Goal: Task Accomplishment & Management: Use online tool/utility

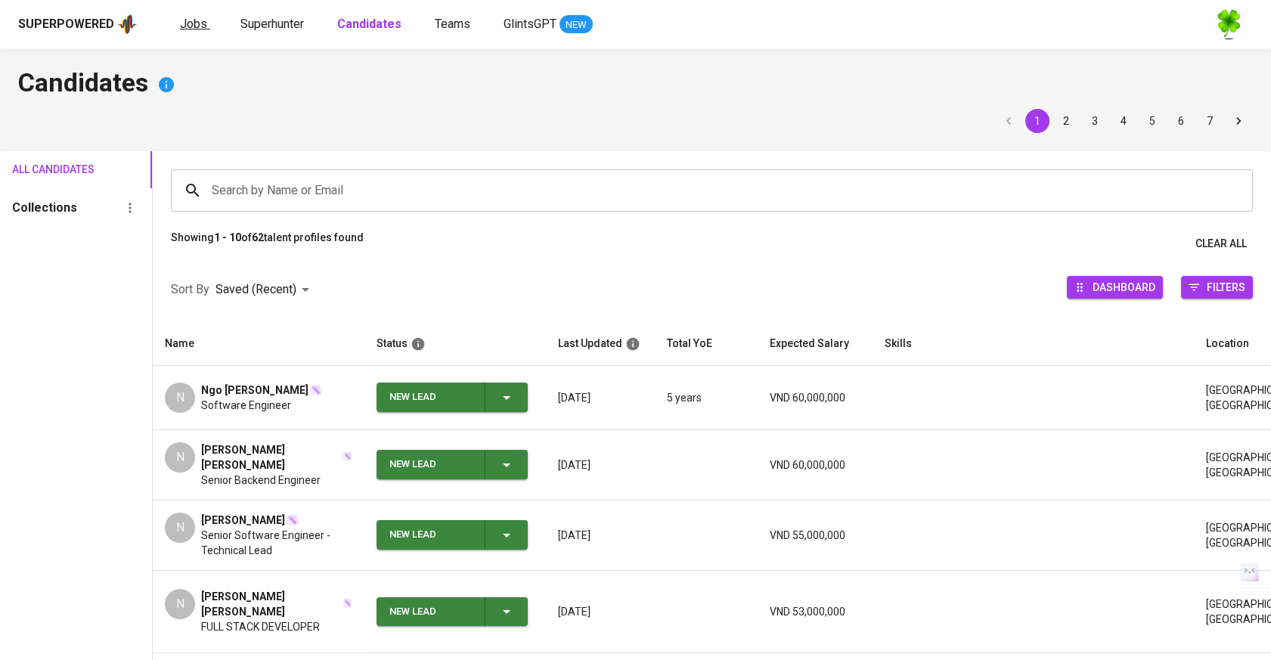
click at [198, 18] on span "Jobs" at bounding box center [193, 24] width 27 height 14
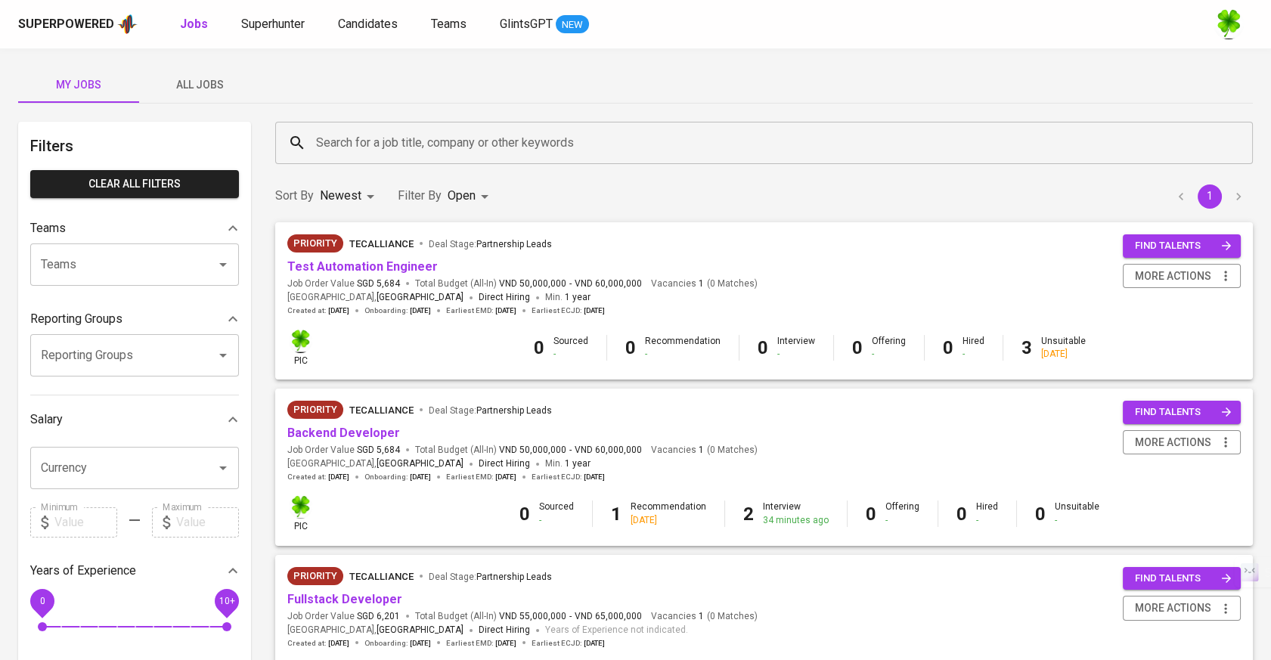
click at [193, 79] on span "All Jobs" at bounding box center [199, 85] width 103 height 19
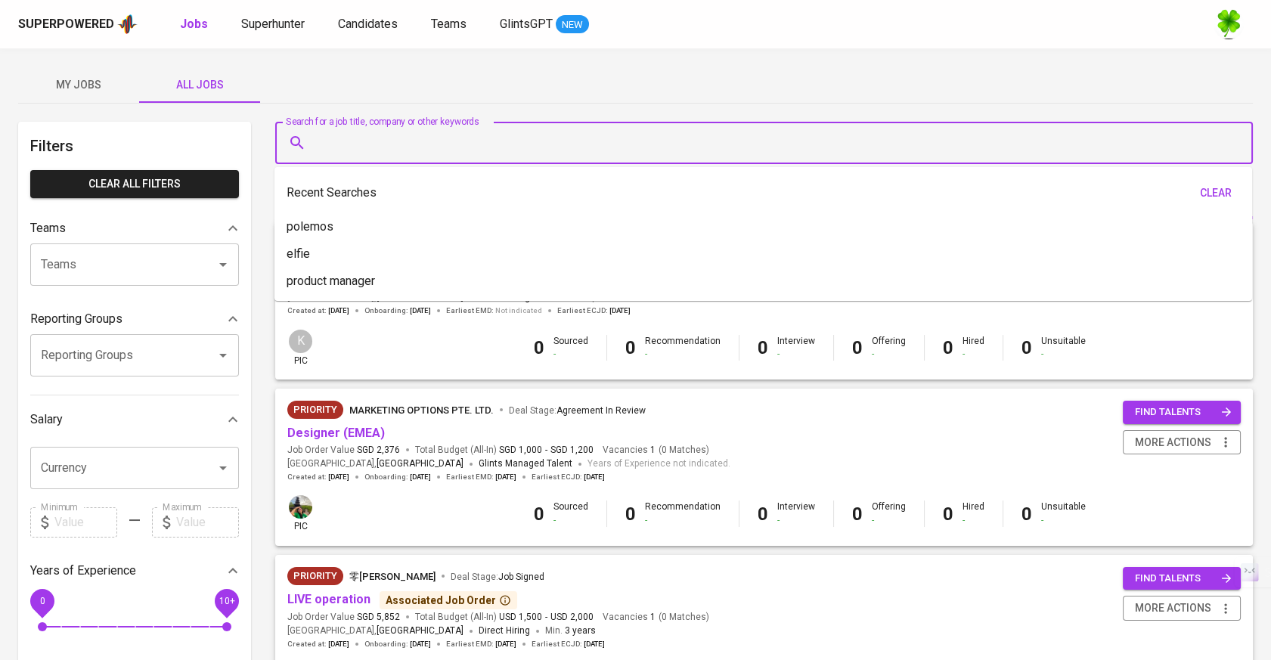
click at [329, 135] on input "Search for a job title, company or other keywords" at bounding box center [767, 142] width 911 height 29
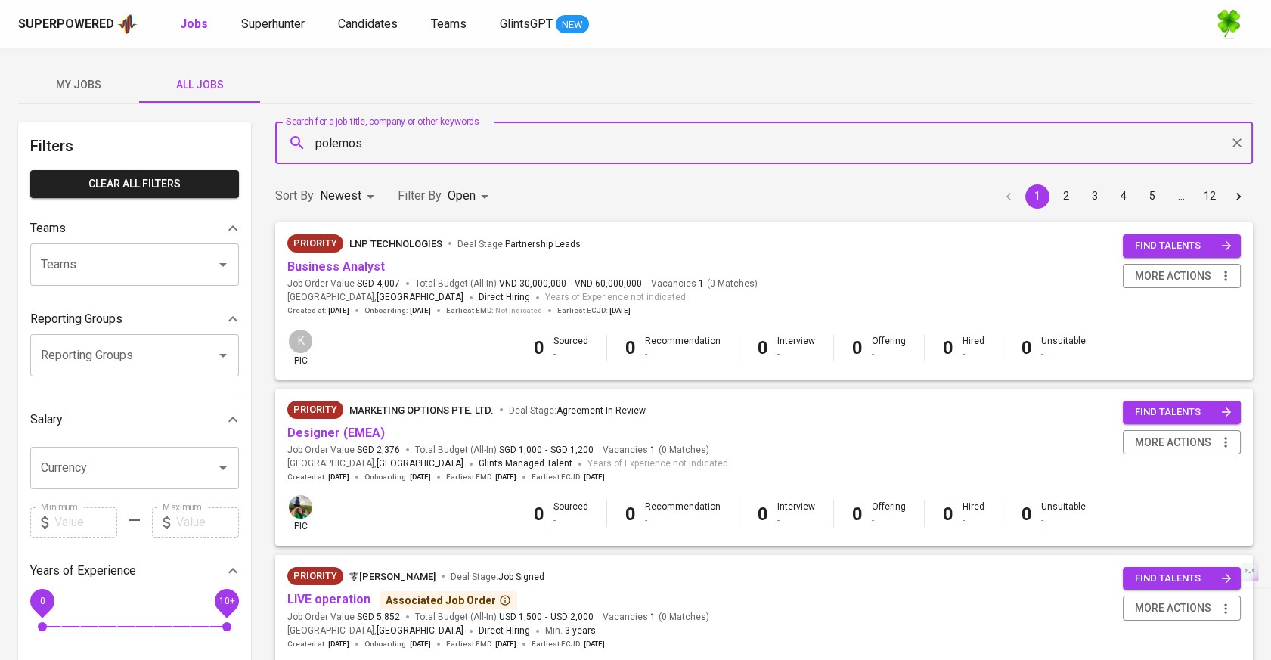
type input "polemos"
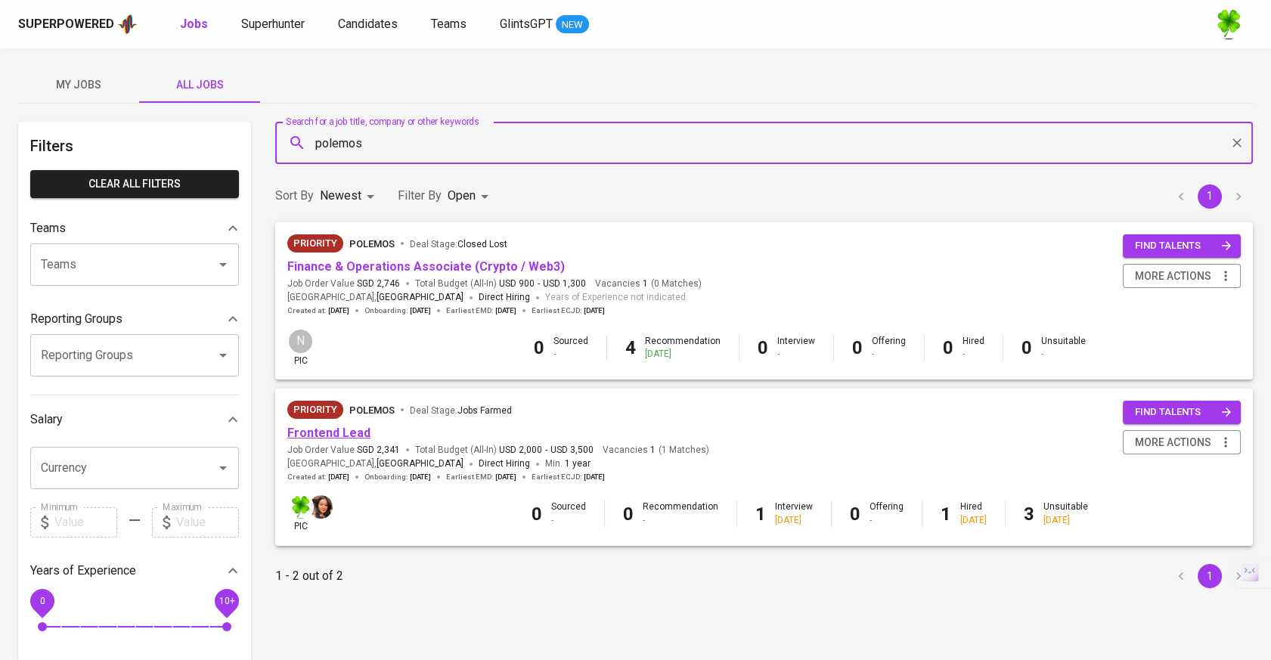
click at [323, 433] on link "Frontend Lead" at bounding box center [328, 433] width 83 height 14
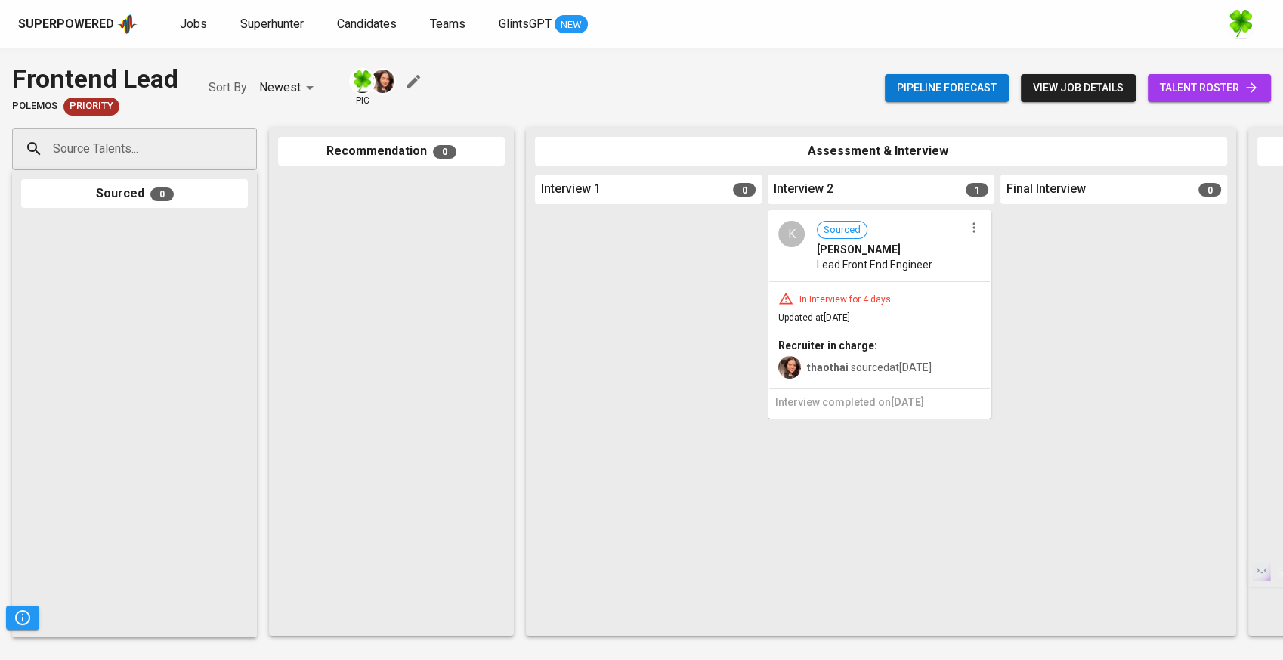
click at [104, 136] on input "Source Talents..." at bounding box center [128, 149] width 159 height 29
paste input "[EMAIL_ADDRESS][DOMAIN_NAME]"
type input "[EMAIL_ADDRESS][DOMAIN_NAME]"
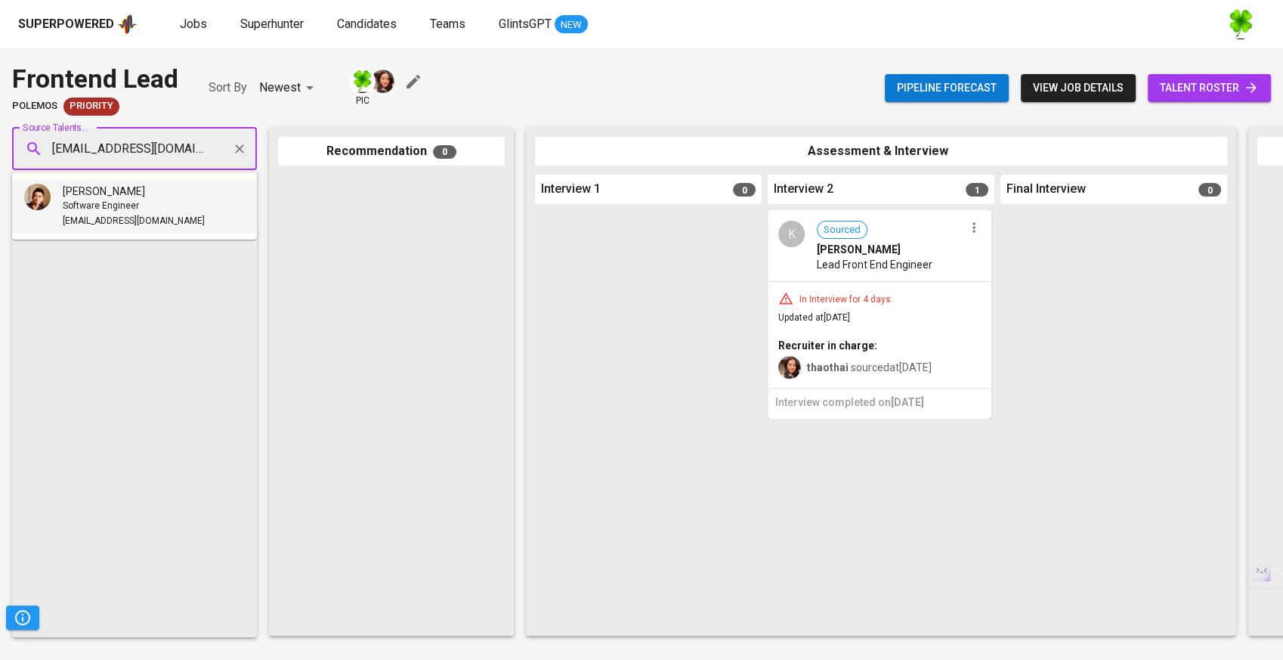
click at [119, 199] on span "Software Engineer" at bounding box center [101, 206] width 76 height 15
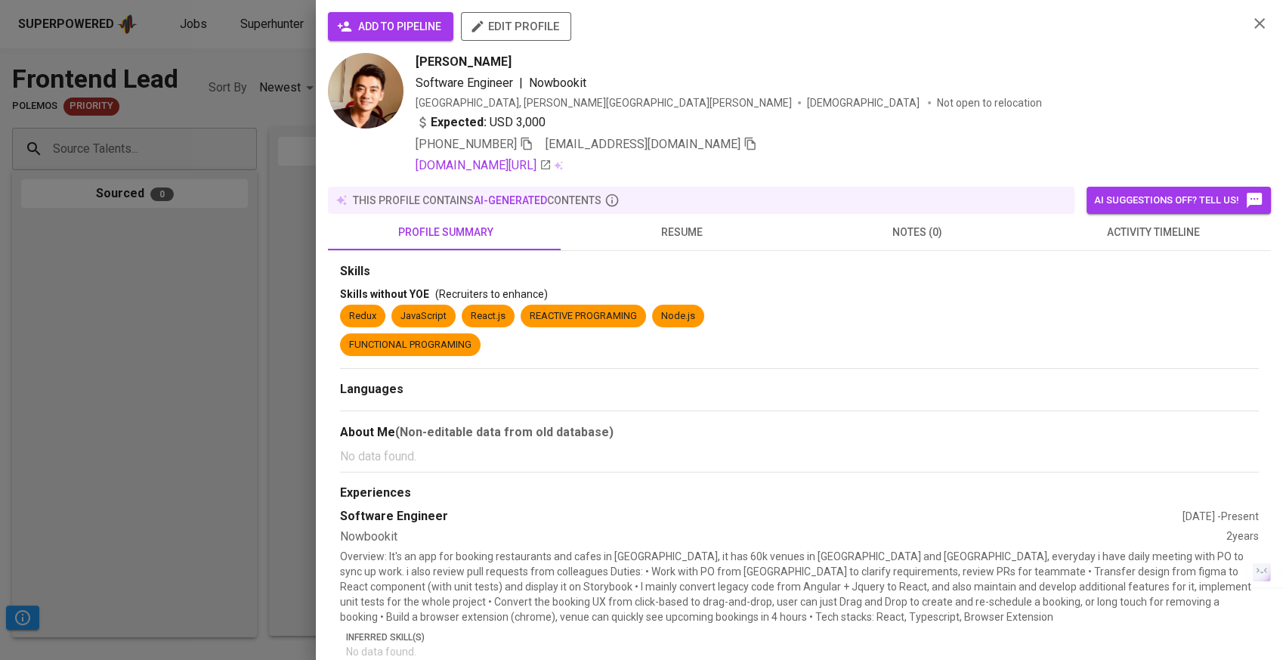
click at [398, 27] on span "add to pipeline" at bounding box center [390, 26] width 101 height 19
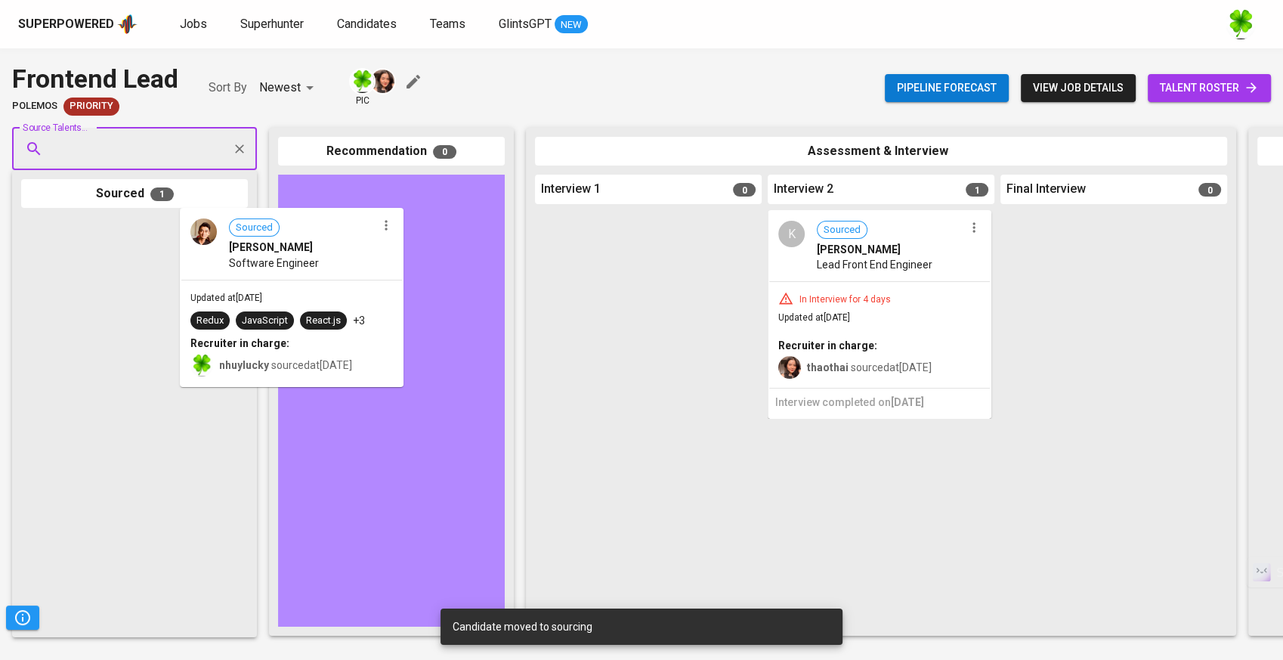
drag, startPoint x: 156, startPoint y: 289, endPoint x: 327, endPoint y: 280, distance: 171.1
